Goal: Task Accomplishment & Management: Manage account settings

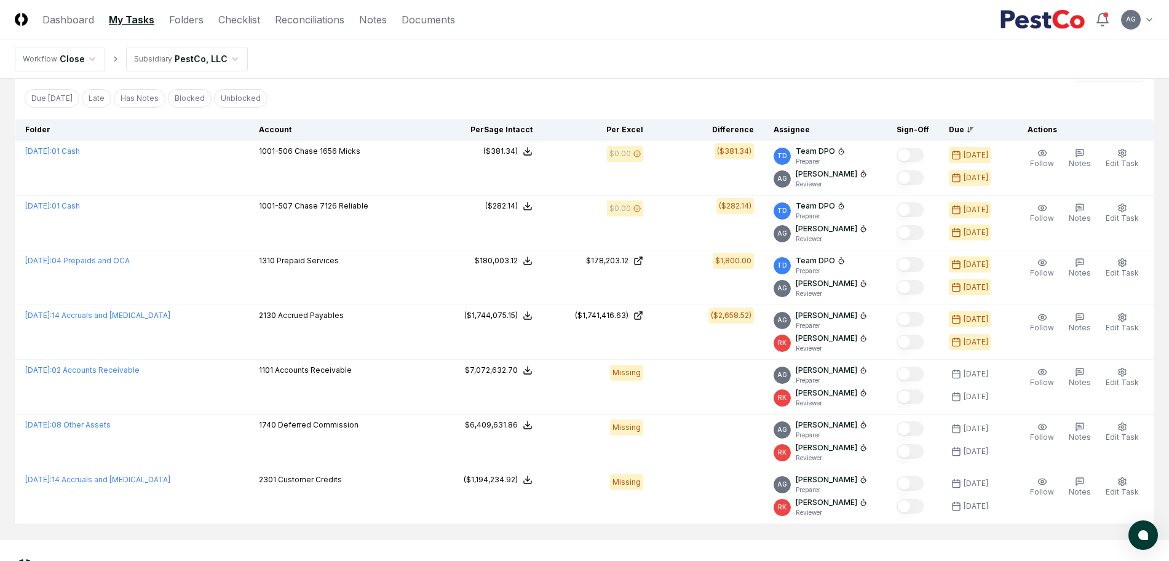
scroll to position [231, 0]
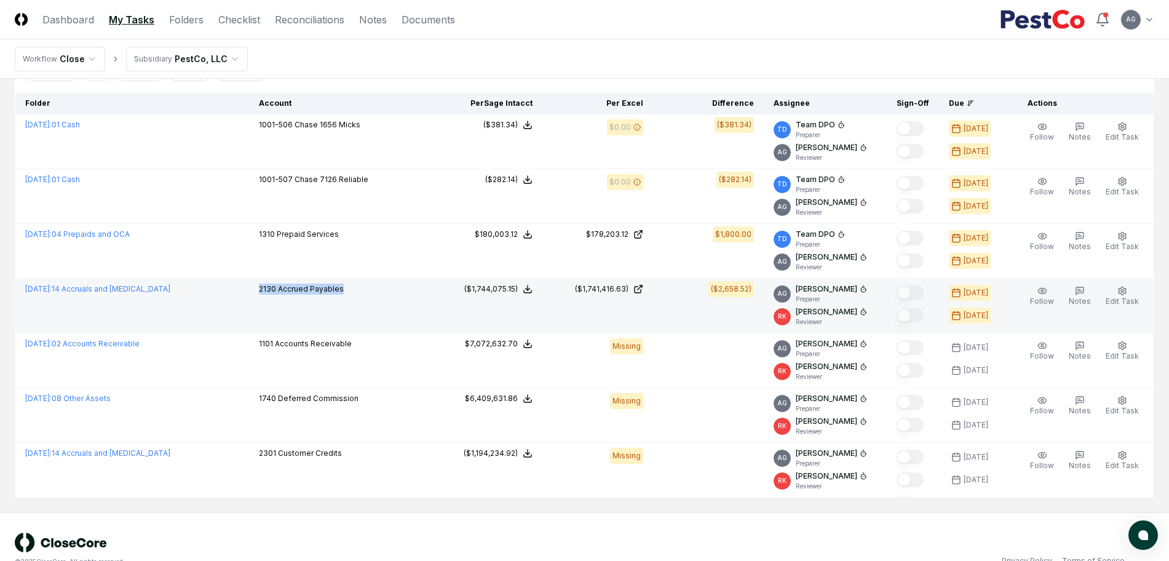
drag, startPoint x: 325, startPoint y: 296, endPoint x: 259, endPoint y: 298, distance: 65.8
click at [259, 298] on td "2130 Accrued Payables" at bounding box center [340, 306] width 183 height 55
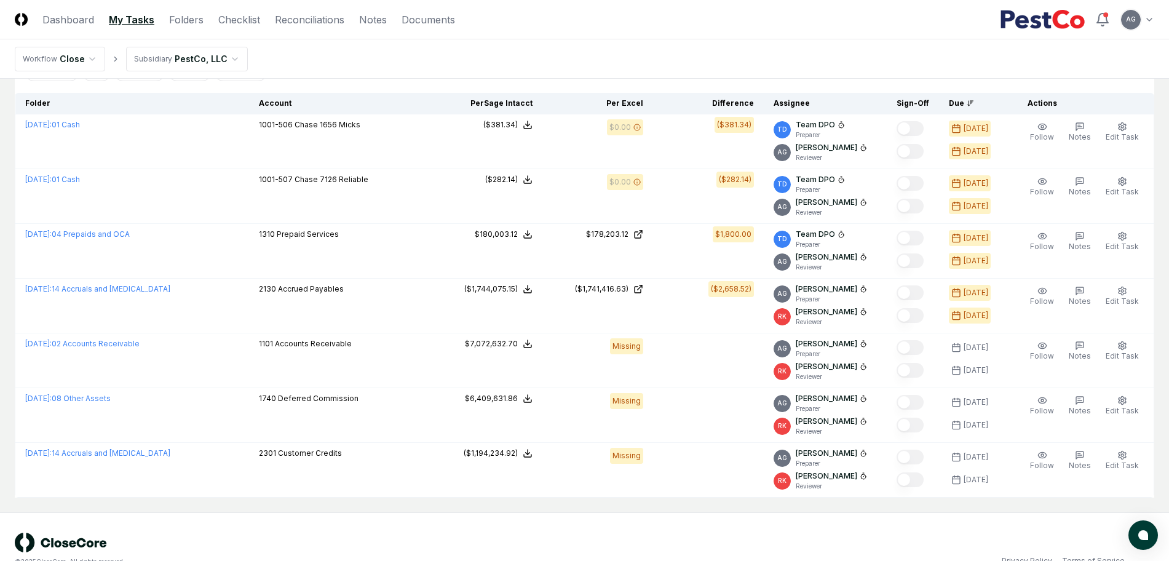
drag, startPoint x: 515, startPoint y: 61, endPoint x: 505, endPoint y: 35, distance: 27.4
click at [515, 61] on nav "Workflow Close Subsidiary PestCo, LLC" at bounding box center [584, 58] width 1169 height 39
click at [603, 56] on nav "Workflow Close Subsidiary PestCo, LLC" at bounding box center [584, 58] width 1169 height 39
click at [251, 25] on link "Checklist" at bounding box center [239, 19] width 42 height 15
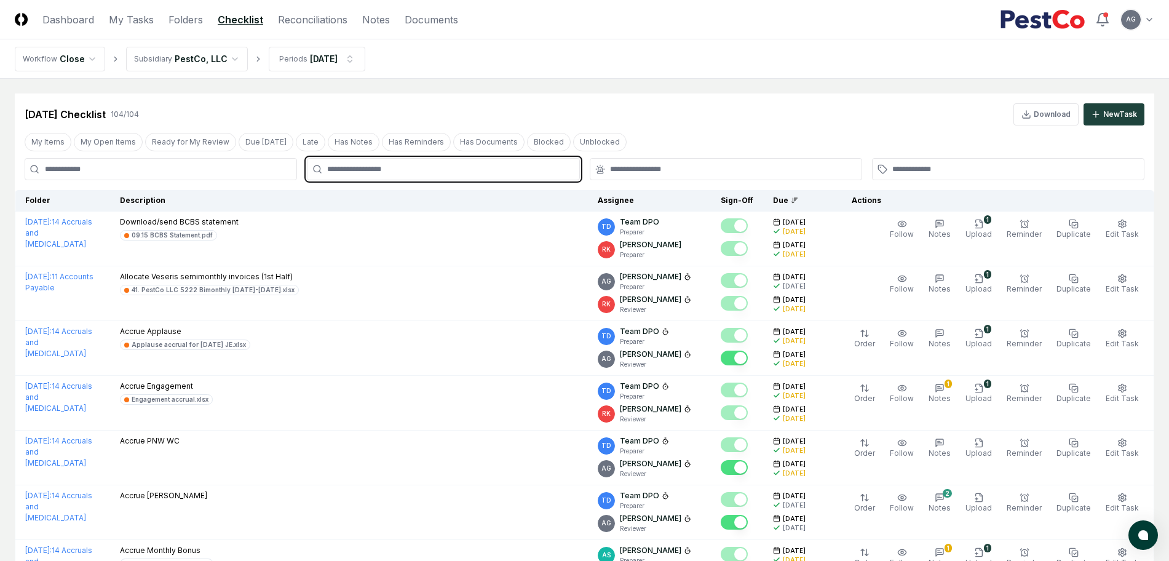
click at [349, 169] on input "text" at bounding box center [449, 169] width 244 height 11
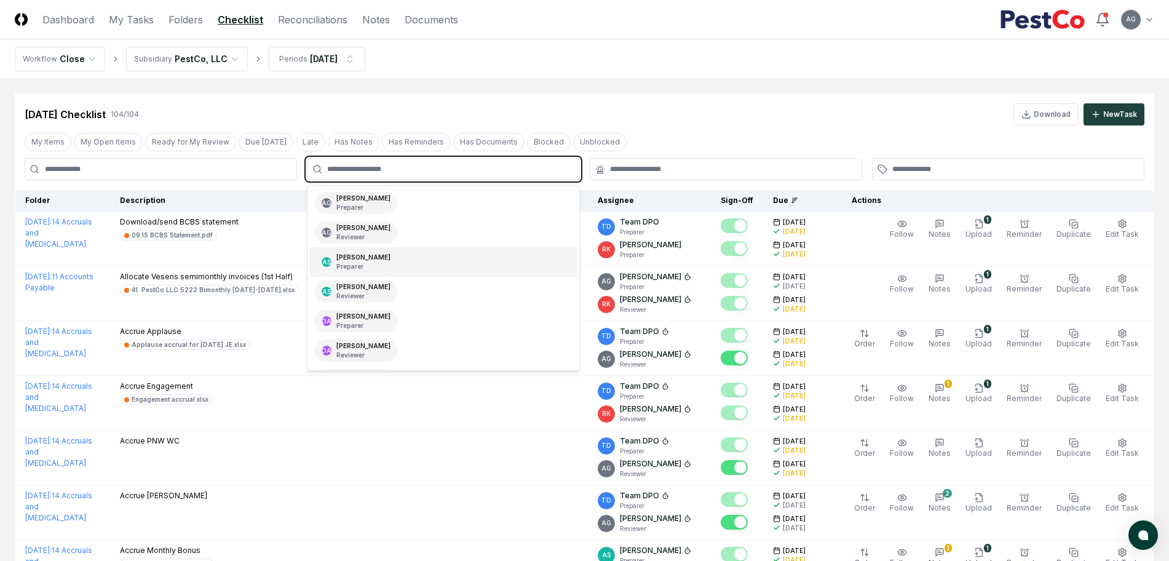
click at [388, 259] on div "AS Aaron Steele Preparer" at bounding box center [443, 262] width 266 height 30
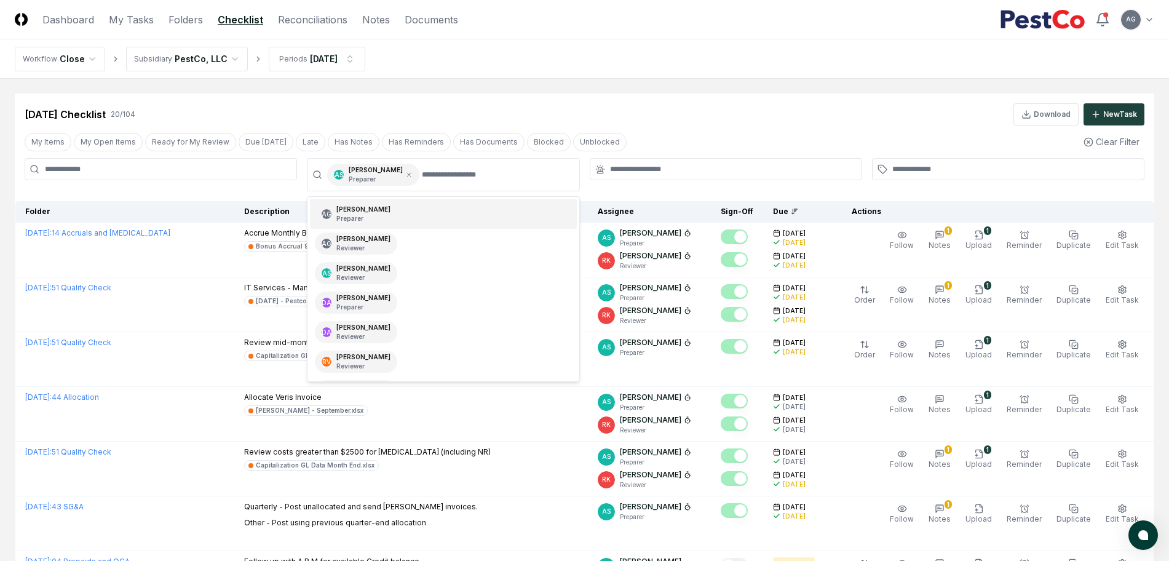
click at [547, 68] on nav "Workflow Close Subsidiary PestCo, LLC Periods Sep 2025" at bounding box center [584, 58] width 1169 height 39
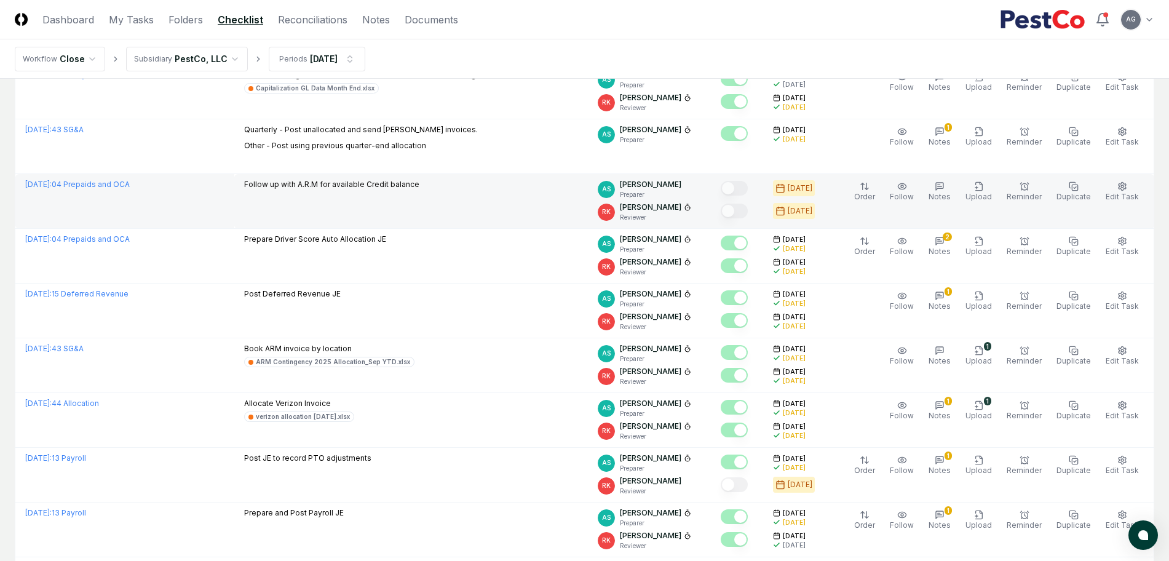
scroll to position [384, 0]
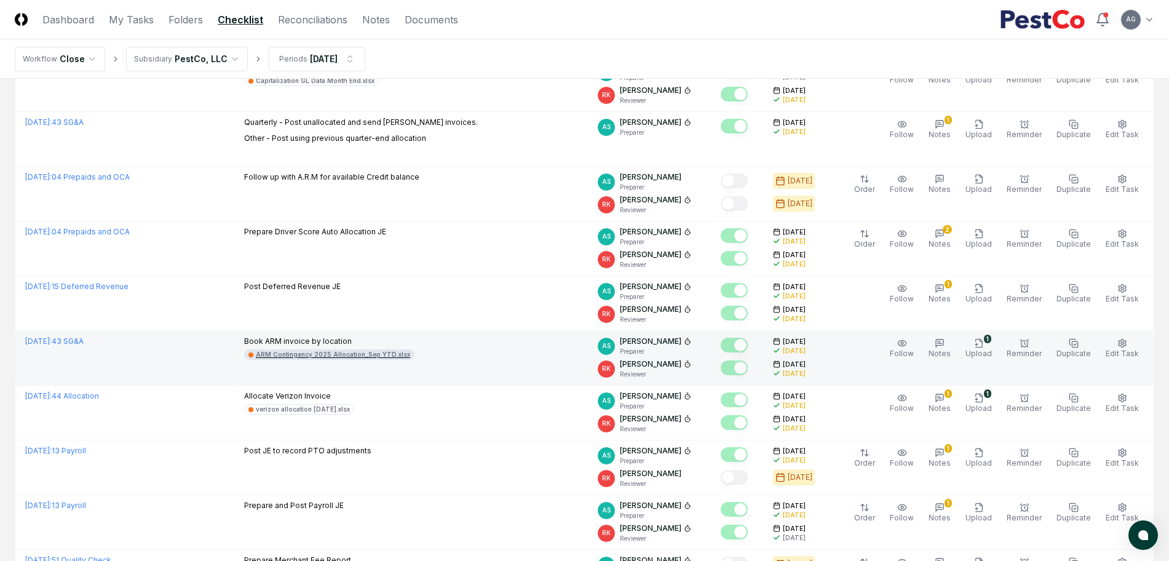
click at [387, 357] on div "ARM Contingency 2025 Allocation_Sep YTD.xlsx" at bounding box center [333, 354] width 154 height 9
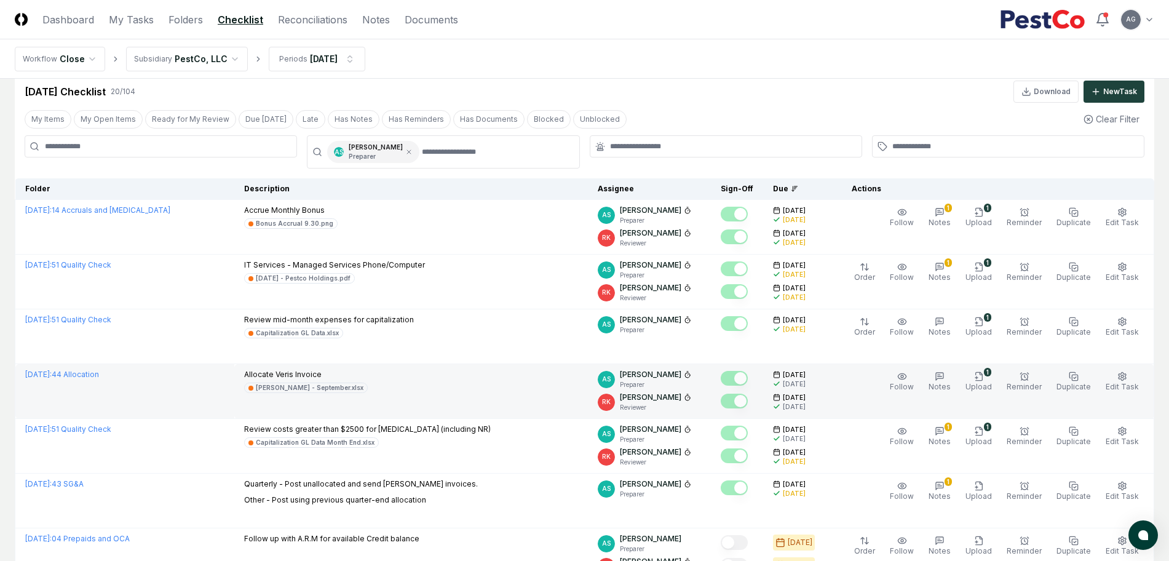
scroll to position [0, 0]
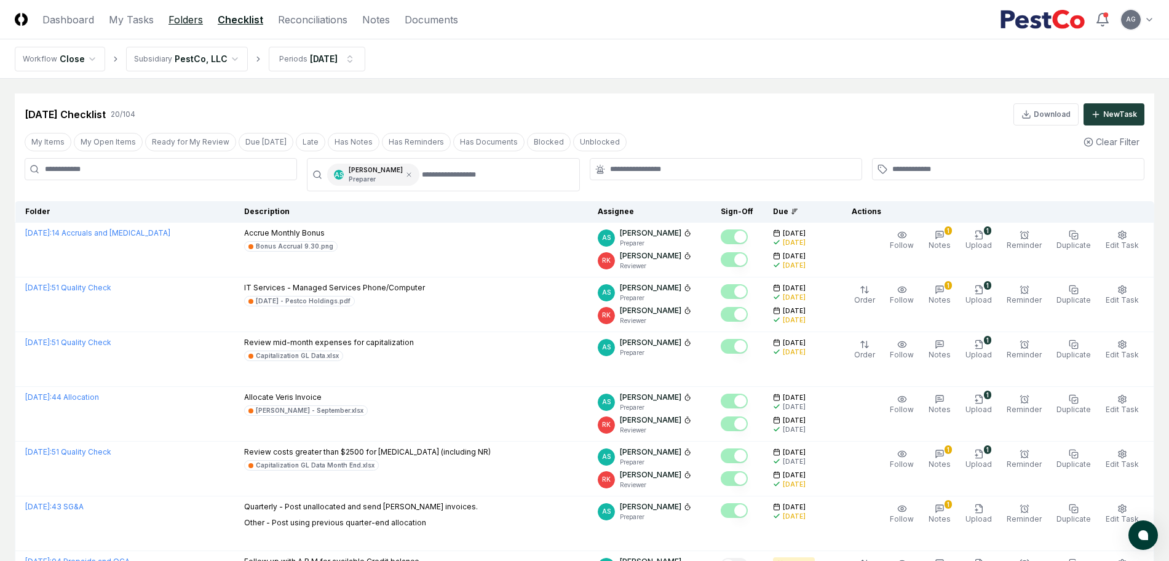
click at [175, 18] on link "Folders" at bounding box center [185, 19] width 34 height 15
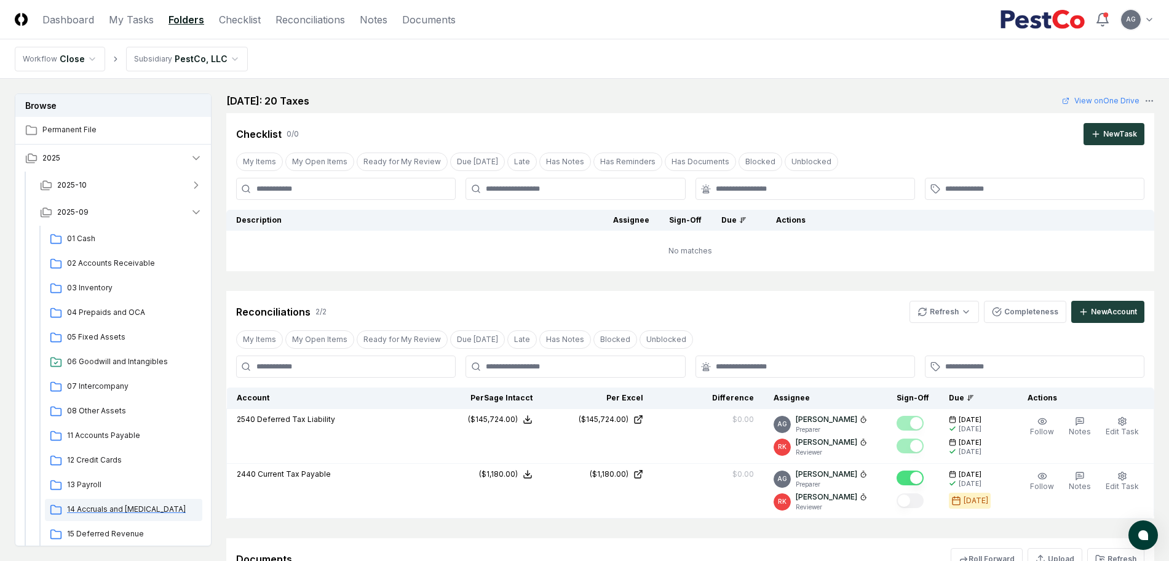
click at [110, 511] on span "14 Accruals and [MEDICAL_DATA]" at bounding box center [132, 509] width 130 height 11
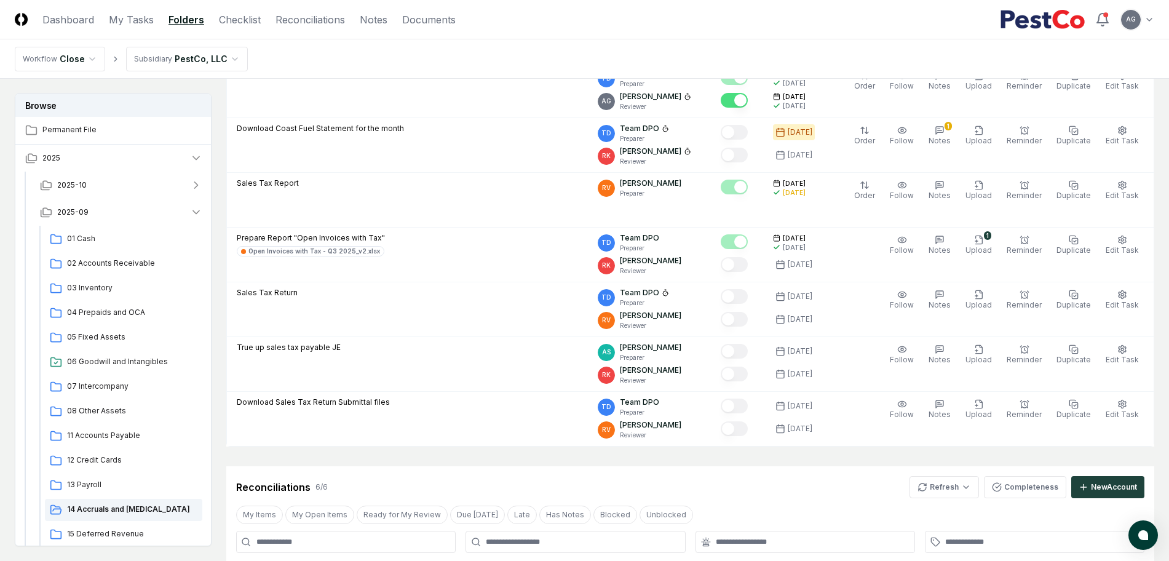
scroll to position [1306, 0]
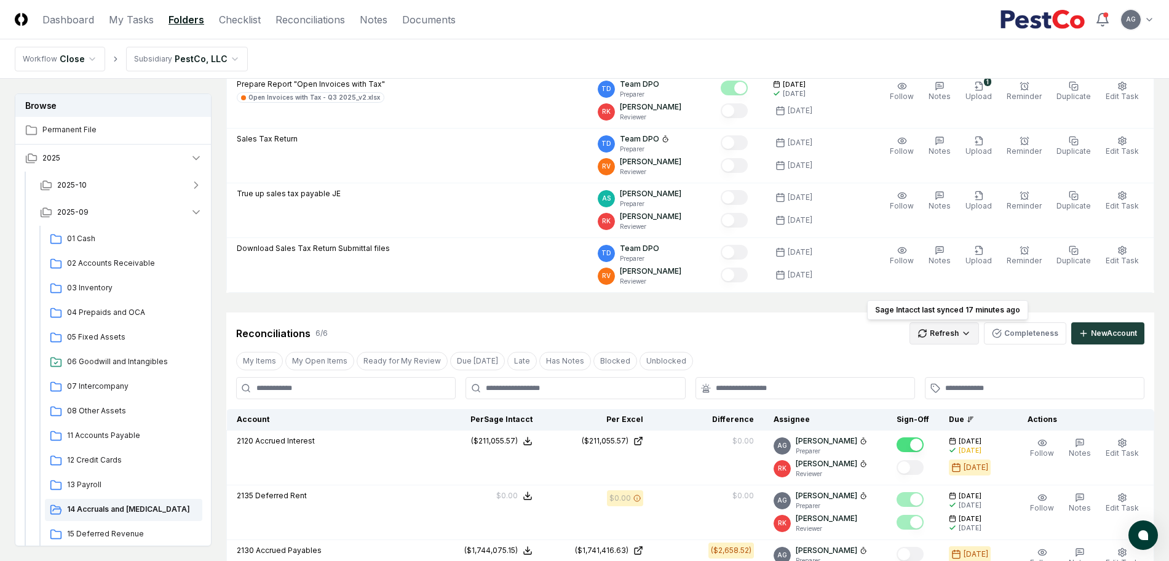
click at [937, 338] on html "CloseCore Dashboard My Tasks Folders Checklist Reconciliations Notes Documents …" at bounding box center [584, 122] width 1169 height 2856
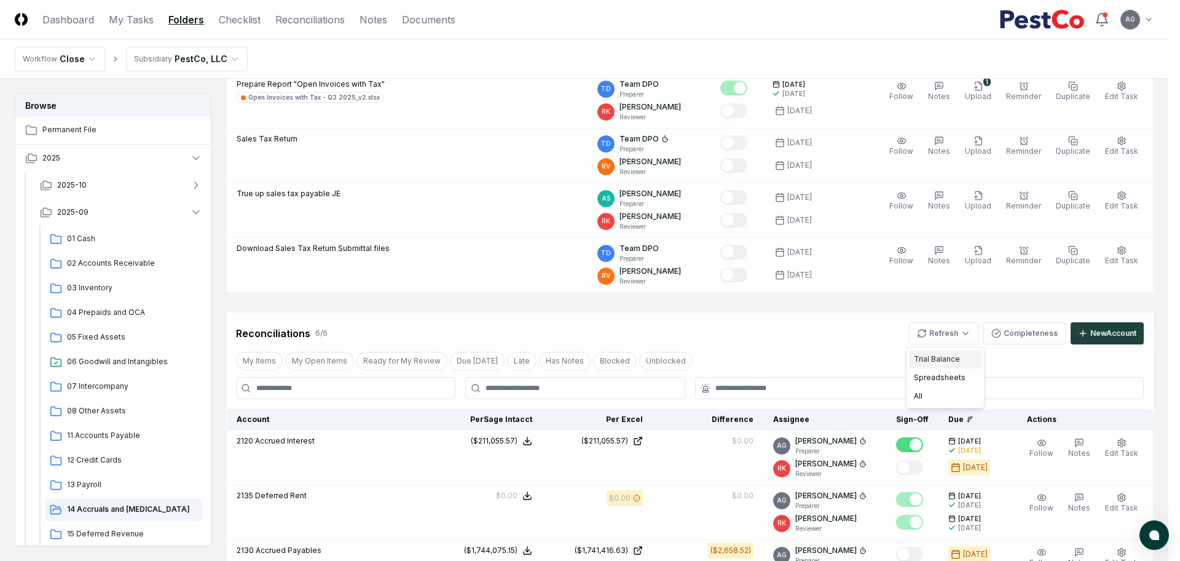
click at [936, 356] on div "Trial Balance" at bounding box center [945, 359] width 73 height 18
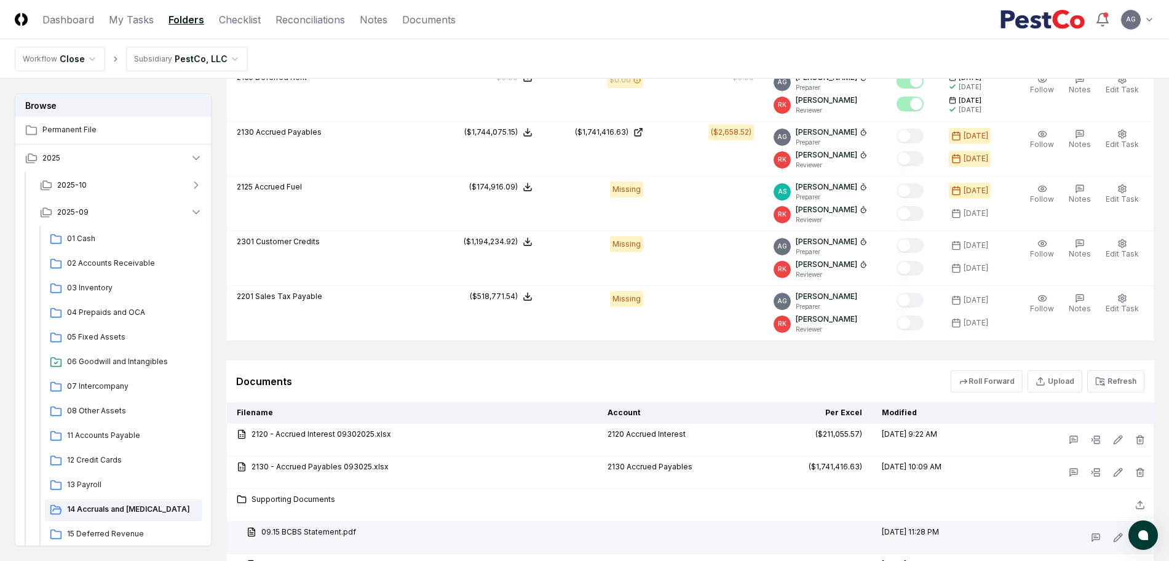
scroll to position [1921, 0]
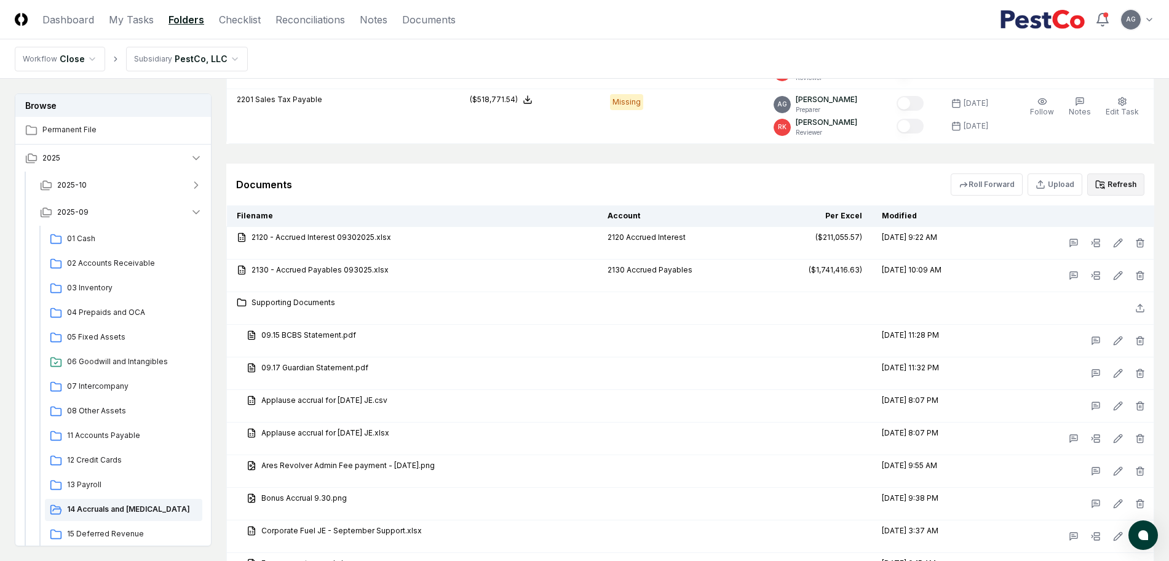
click at [1112, 186] on button "Refresh" at bounding box center [1115, 184] width 57 height 22
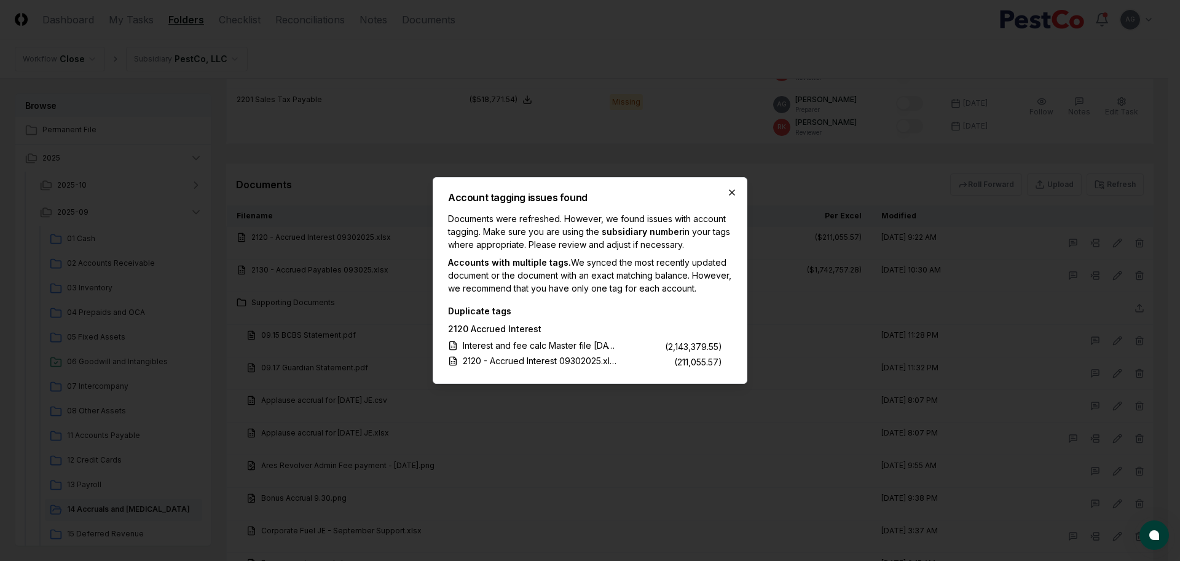
click at [730, 188] on icon "button" at bounding box center [732, 193] width 10 height 10
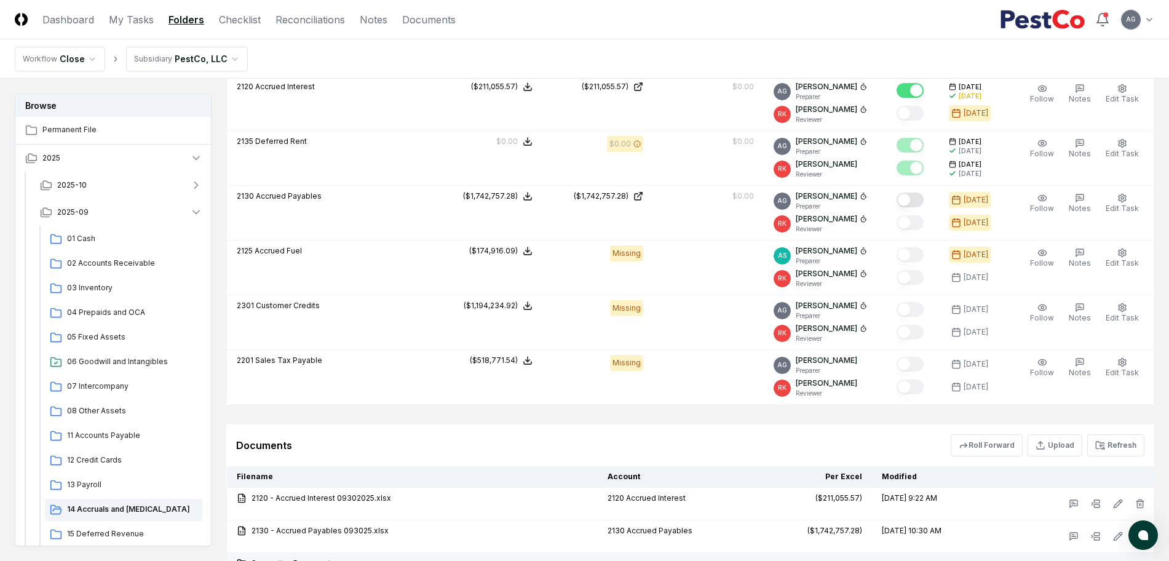
scroll to position [1614, 0]
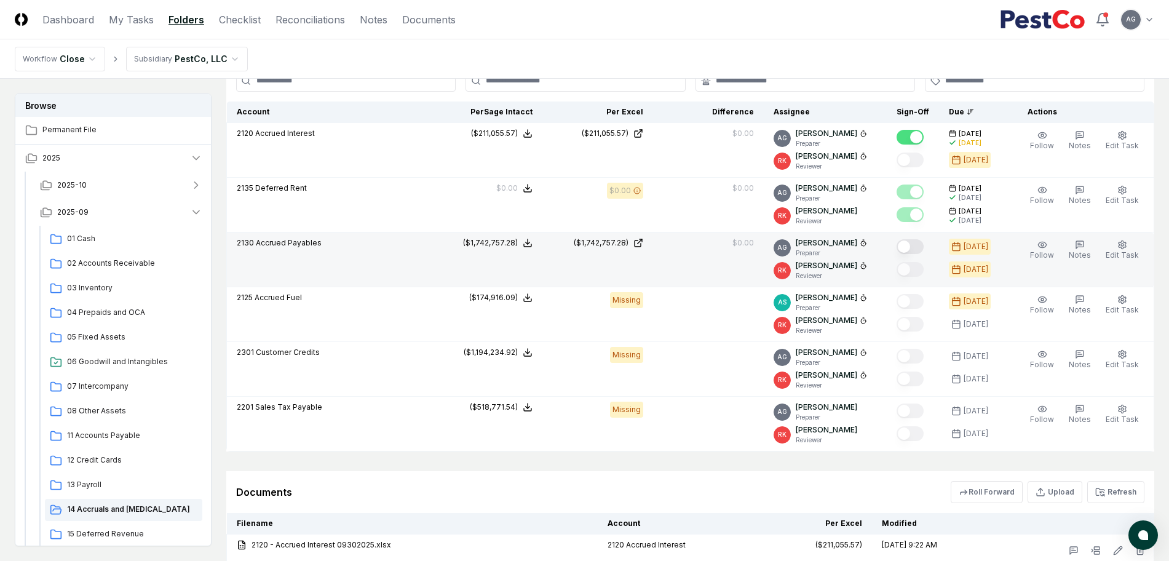
click at [920, 247] on button "Mark complete" at bounding box center [909, 246] width 27 height 15
